Goal: Task Accomplishment & Management: Use online tool/utility

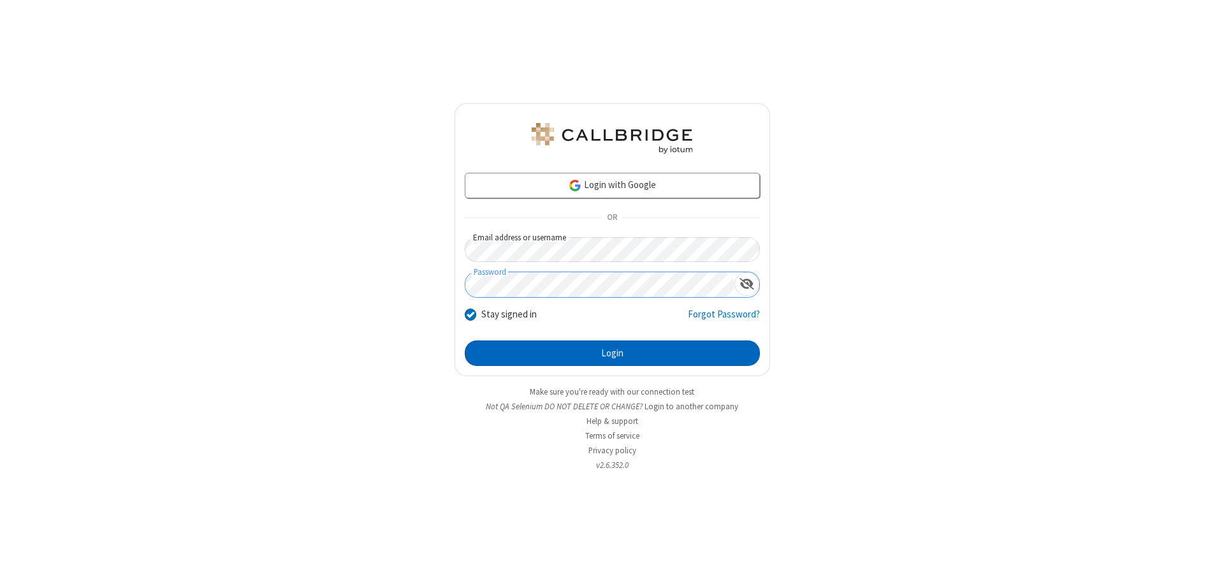
click at [612, 353] on button "Login" at bounding box center [612, 352] width 295 height 25
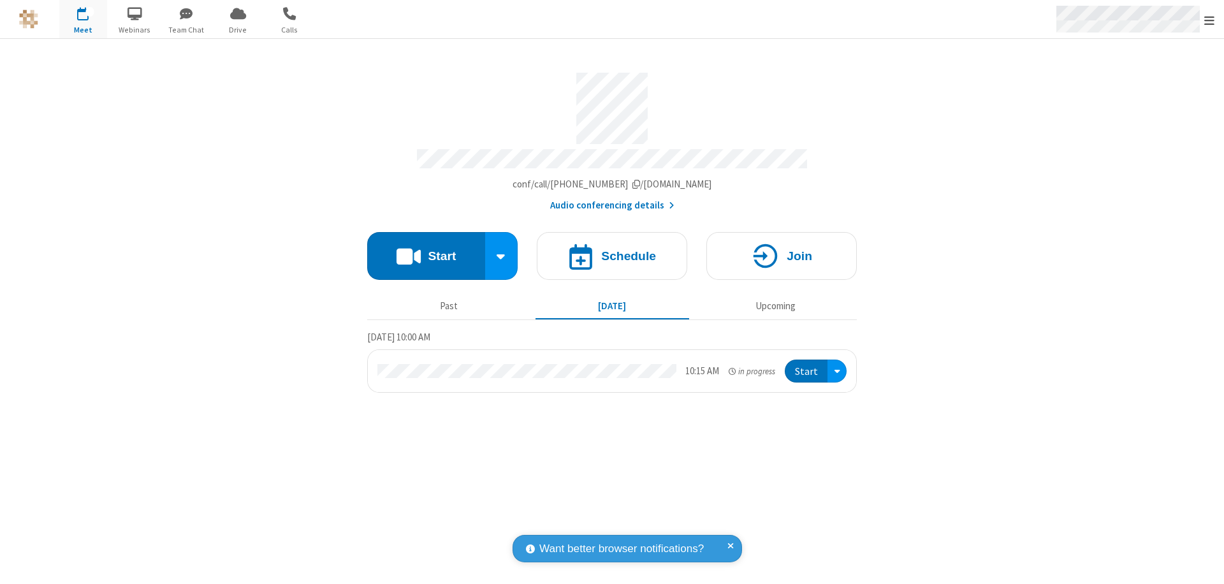
click at [1209, 20] on span "Open menu" at bounding box center [1209, 20] width 10 height 13
click at [83, 19] on span "button" at bounding box center [83, 14] width 48 height 22
click at [612, 250] on h4 "Schedule" at bounding box center [628, 256] width 55 height 12
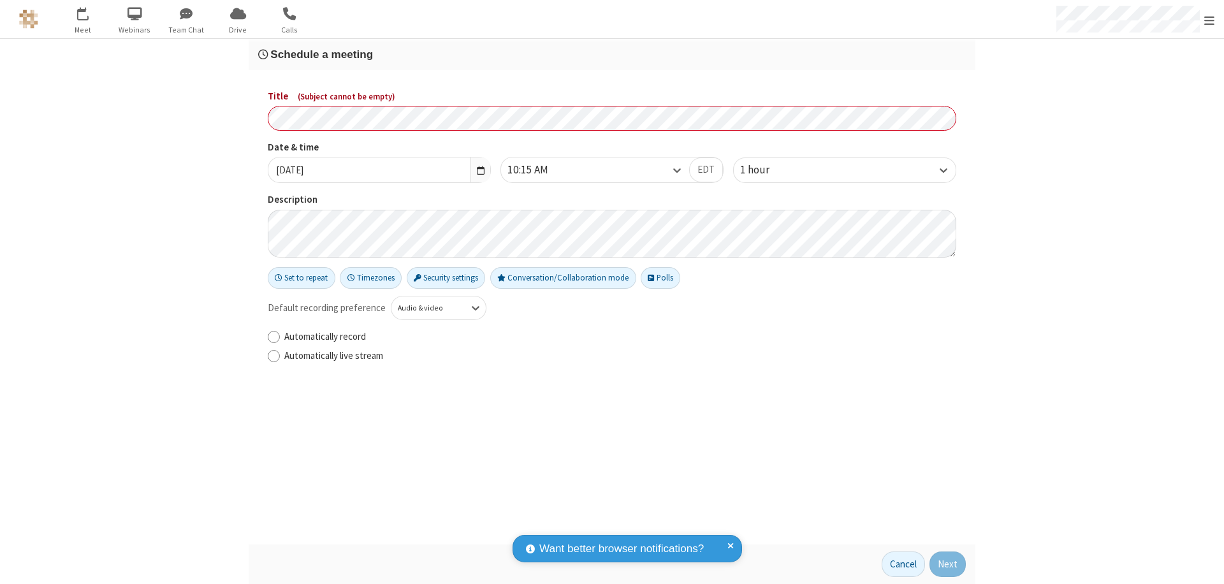
click at [612, 54] on h3 "Schedule a meeting" at bounding box center [612, 54] width 708 height 12
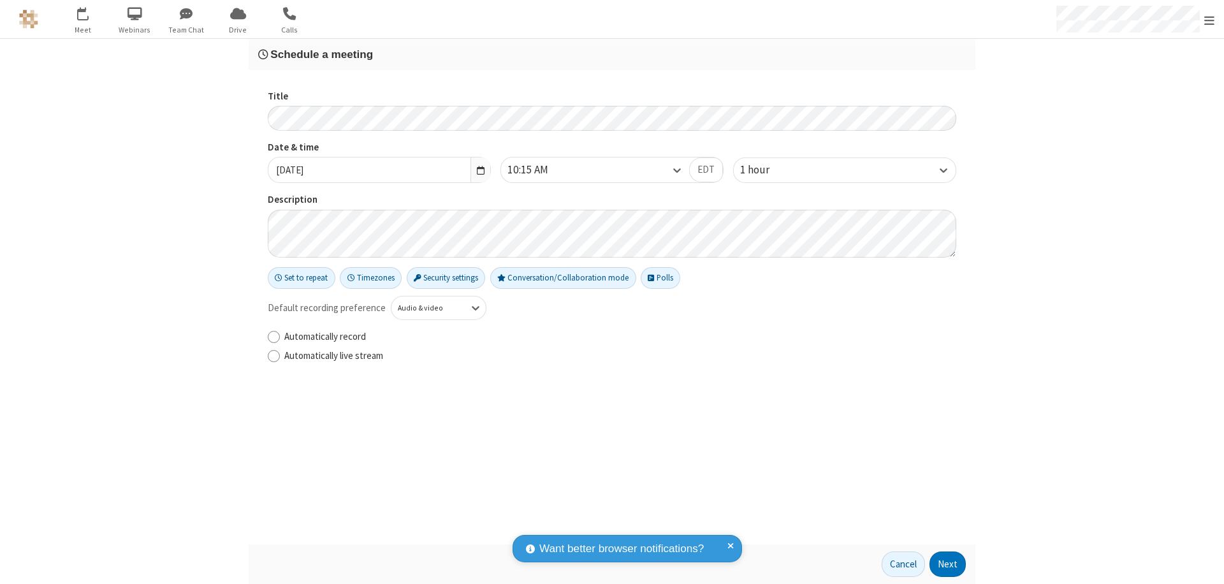
click at [948, 564] on button "Next" at bounding box center [947, 563] width 36 height 25
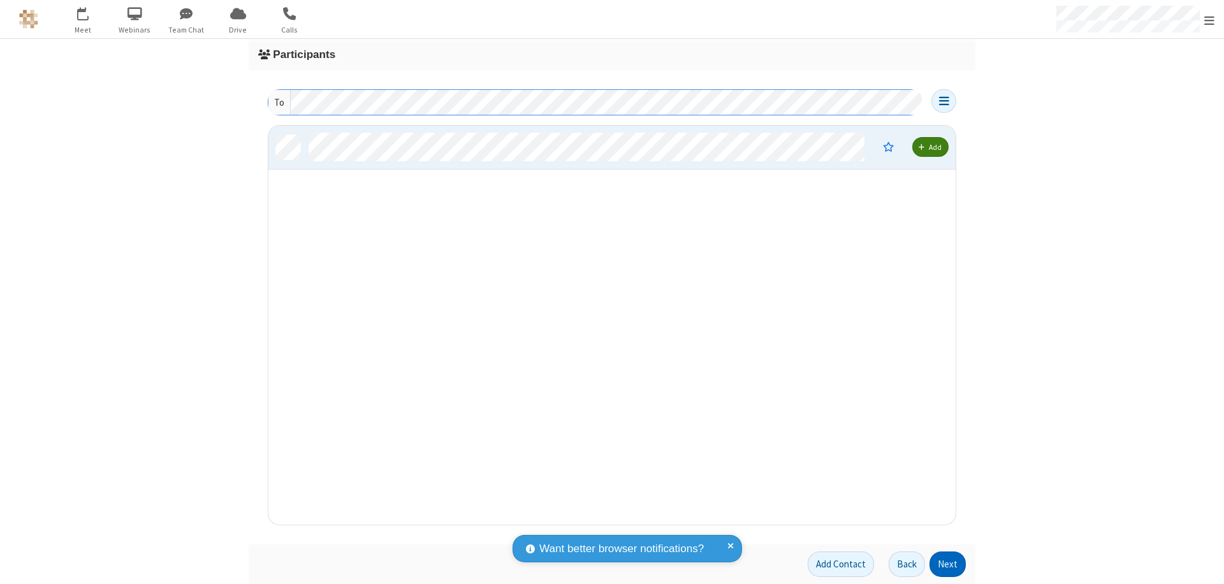
click at [948, 564] on button "Next" at bounding box center [947, 563] width 36 height 25
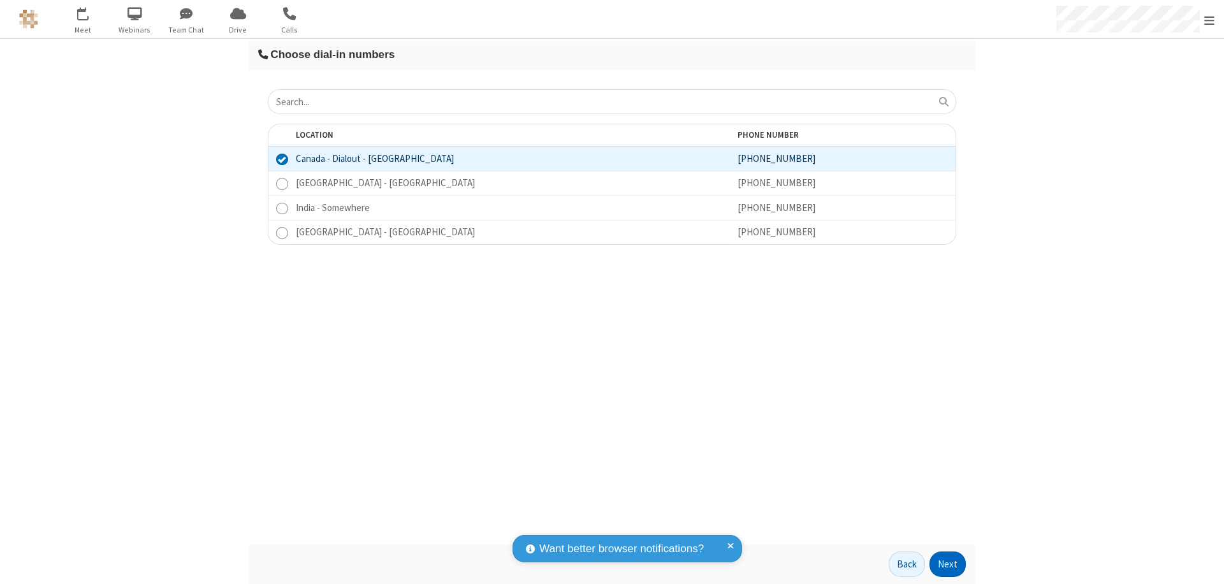
click at [948, 564] on button "Next" at bounding box center [947, 563] width 36 height 25
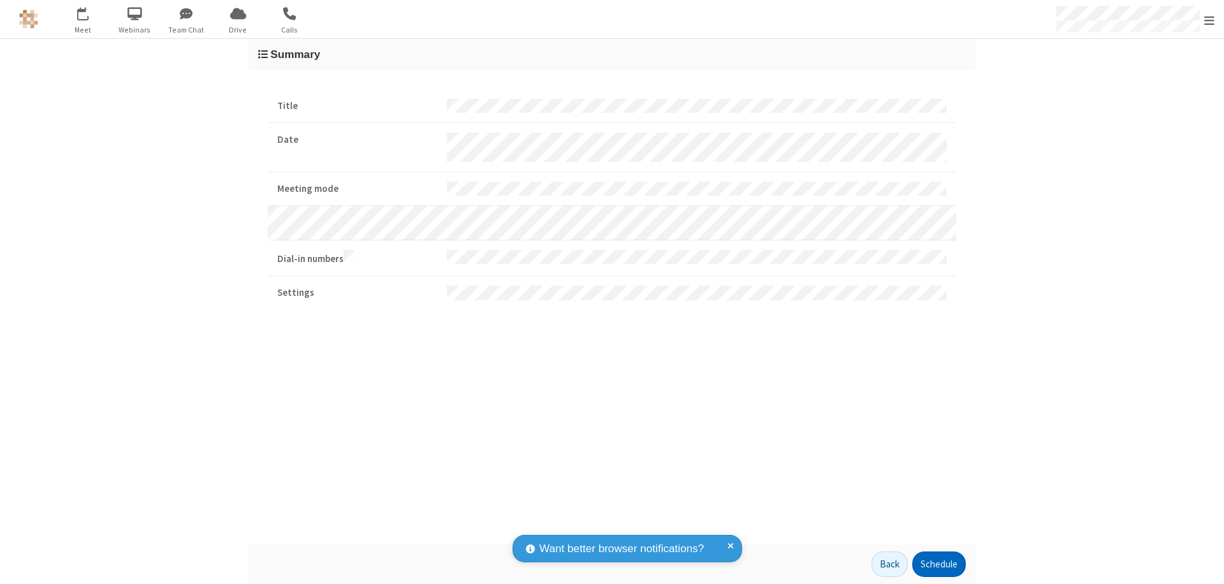
click at [938, 564] on button "Schedule" at bounding box center [939, 563] width 54 height 25
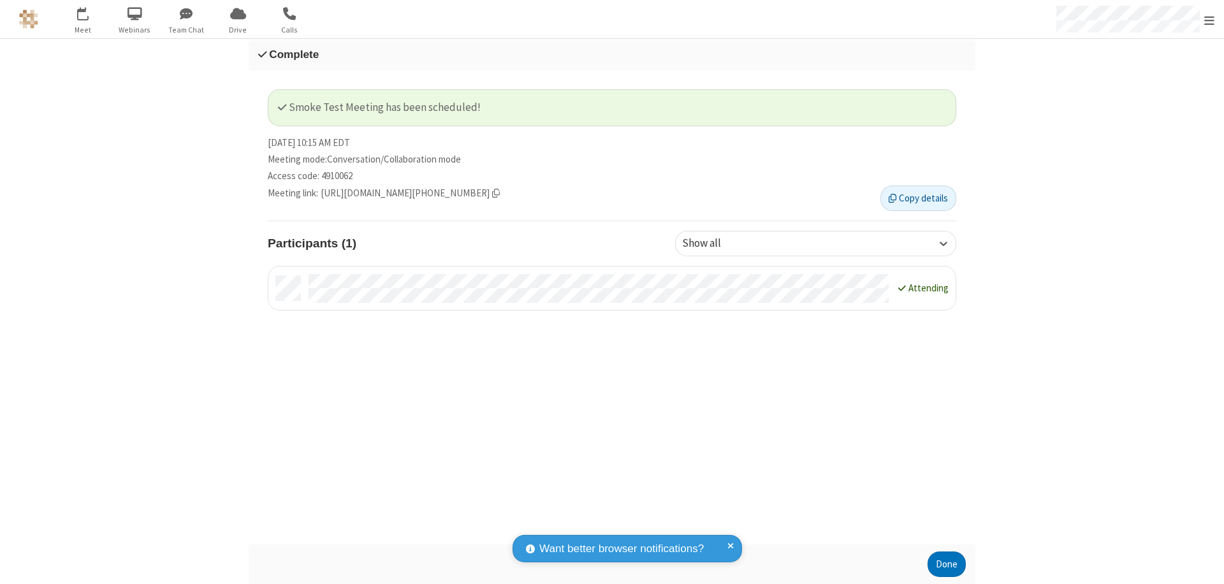
click at [947, 564] on button "Done" at bounding box center [946, 563] width 38 height 25
